Goal: Transaction & Acquisition: Purchase product/service

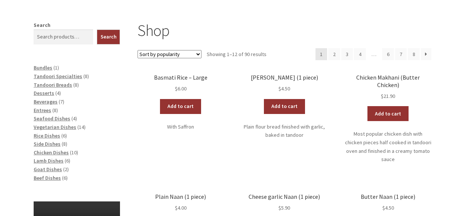
scroll to position [107, 0]
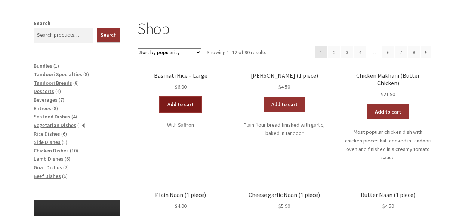
click at [184, 103] on link "Add to cart" at bounding box center [180, 104] width 41 height 15
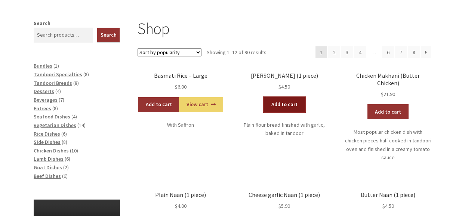
click at [279, 102] on link "Add to cart" at bounding box center [284, 104] width 41 height 15
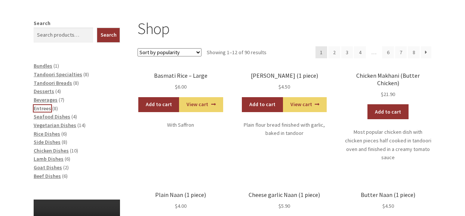
click at [40, 108] on span "Entrees" at bounding box center [43, 108] width 18 height 7
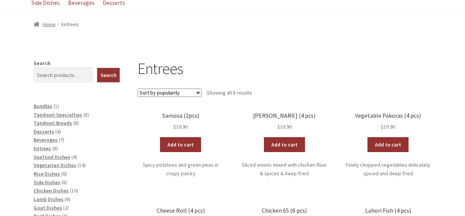
scroll to position [102, 0]
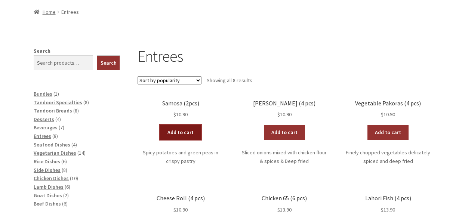
click at [182, 132] on link "Add to cart" at bounding box center [180, 132] width 41 height 15
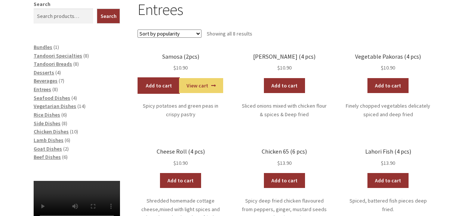
scroll to position [149, 0]
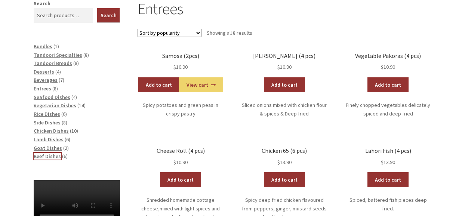
click at [50, 157] on span "Beef Dishes" at bounding box center [47, 156] width 27 height 7
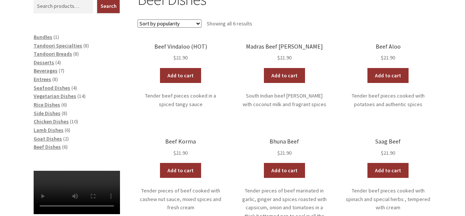
scroll to position [158, 0]
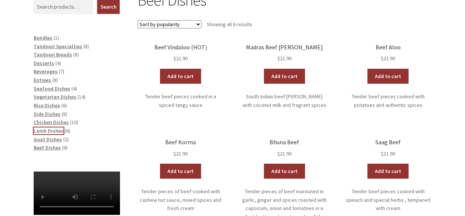
click at [38, 130] on span "Lamb Dishes" at bounding box center [49, 130] width 30 height 7
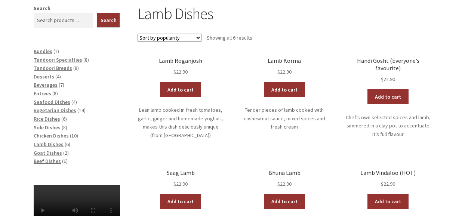
scroll to position [145, 0]
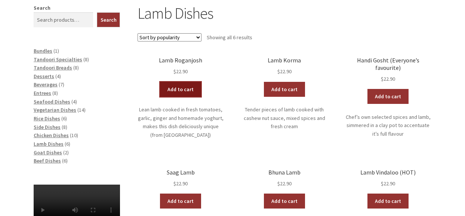
click at [179, 92] on link "Add to cart" at bounding box center [180, 89] width 41 height 15
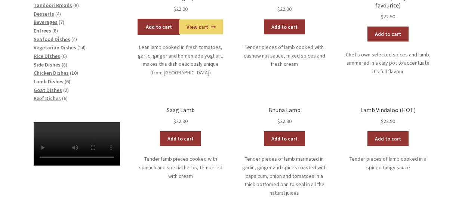
scroll to position [209, 0]
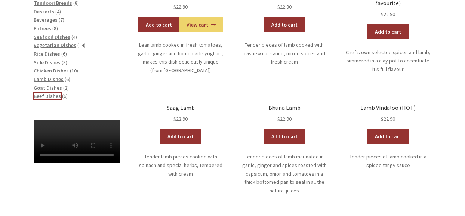
click at [53, 97] on span "Beef Dishes" at bounding box center [47, 96] width 27 height 7
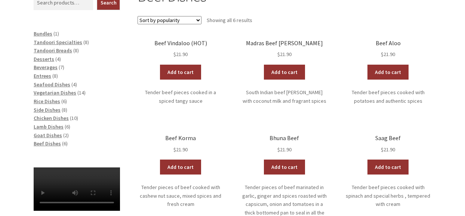
scroll to position [162, 0]
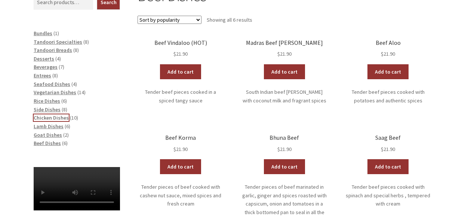
click at [58, 116] on span "Chicken Dishes" at bounding box center [51, 117] width 35 height 7
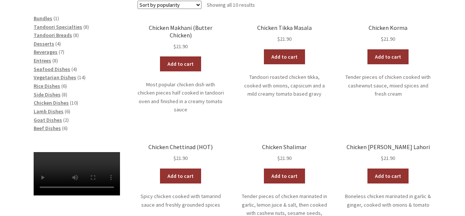
scroll to position [178, 0]
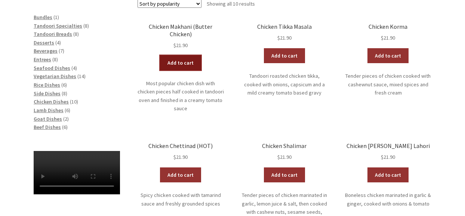
click at [177, 55] on link "Add to cart" at bounding box center [180, 62] width 41 height 15
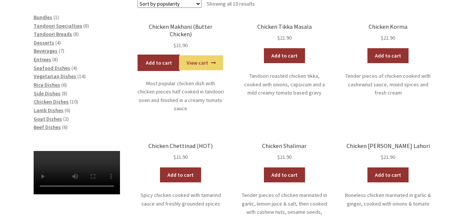
scroll to position [0, 0]
